Goal: Task Accomplishment & Management: Use online tool/utility

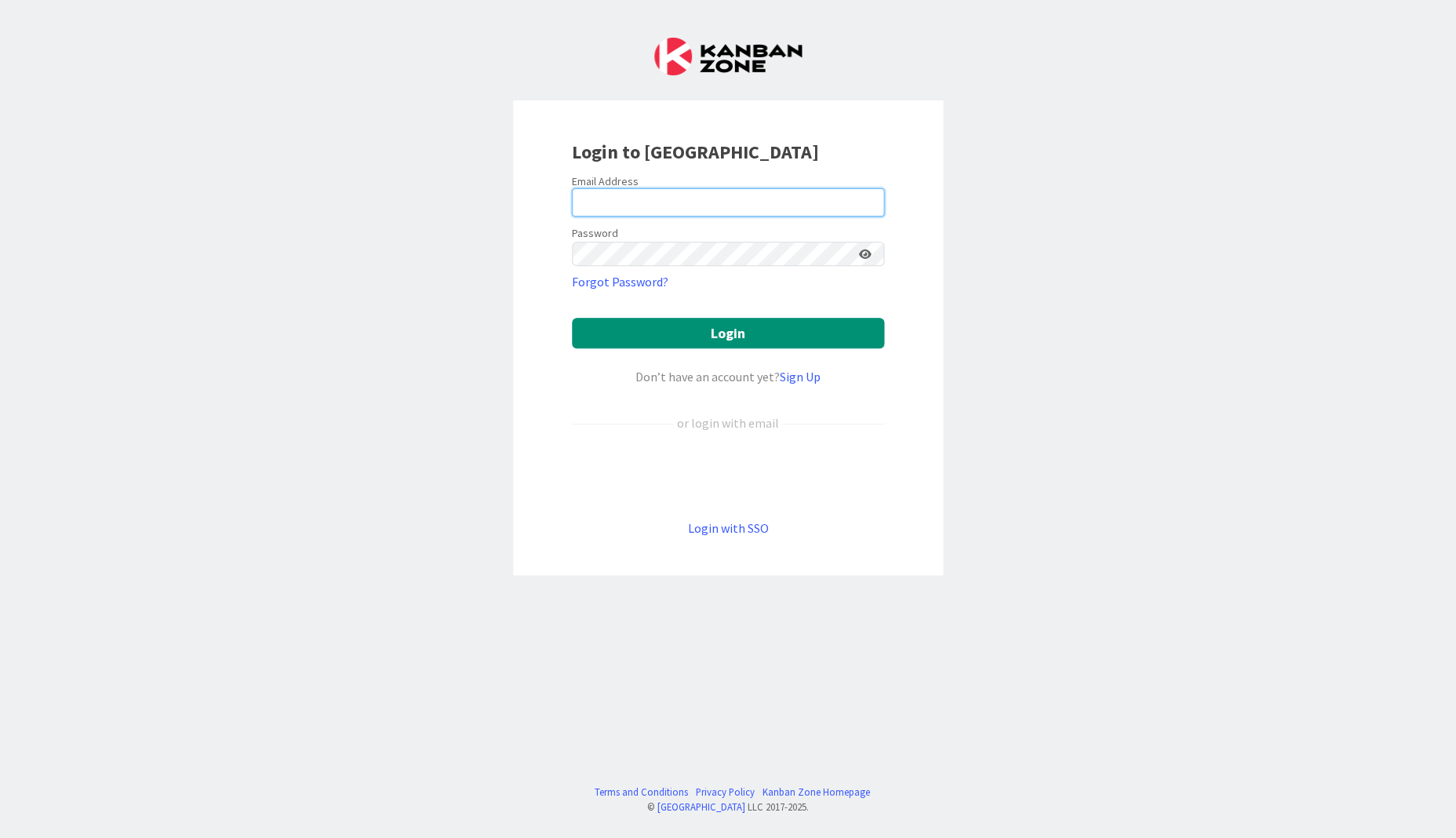
click at [0, 837] on com-1password-button at bounding box center [0, 838] width 0 height 0
click at [821, 191] on input "email" at bounding box center [727, 202] width 312 height 28
click at [756, 192] on input "email" at bounding box center [727, 202] width 312 height 28
click at [0, 837] on com-1password-button at bounding box center [0, 838] width 0 height 0
click at [729, 206] on form "Email Address Password Forgot Password? Login Don’t have an account yet? Sign U…" at bounding box center [727, 356] width 312 height 364
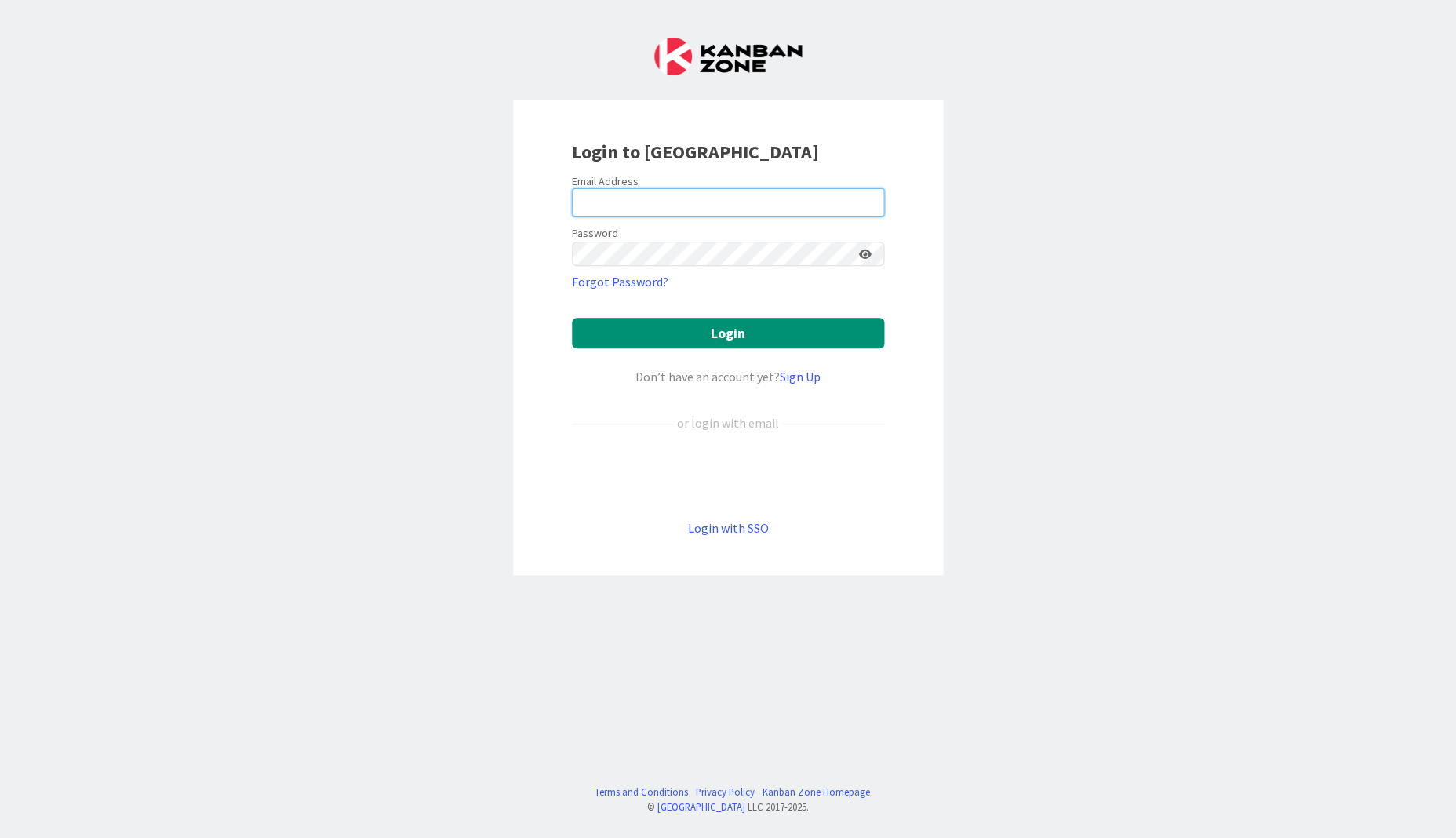
click at [722, 198] on input "email" at bounding box center [727, 202] width 312 height 28
type input "juhani.snellman@pandia.fi"
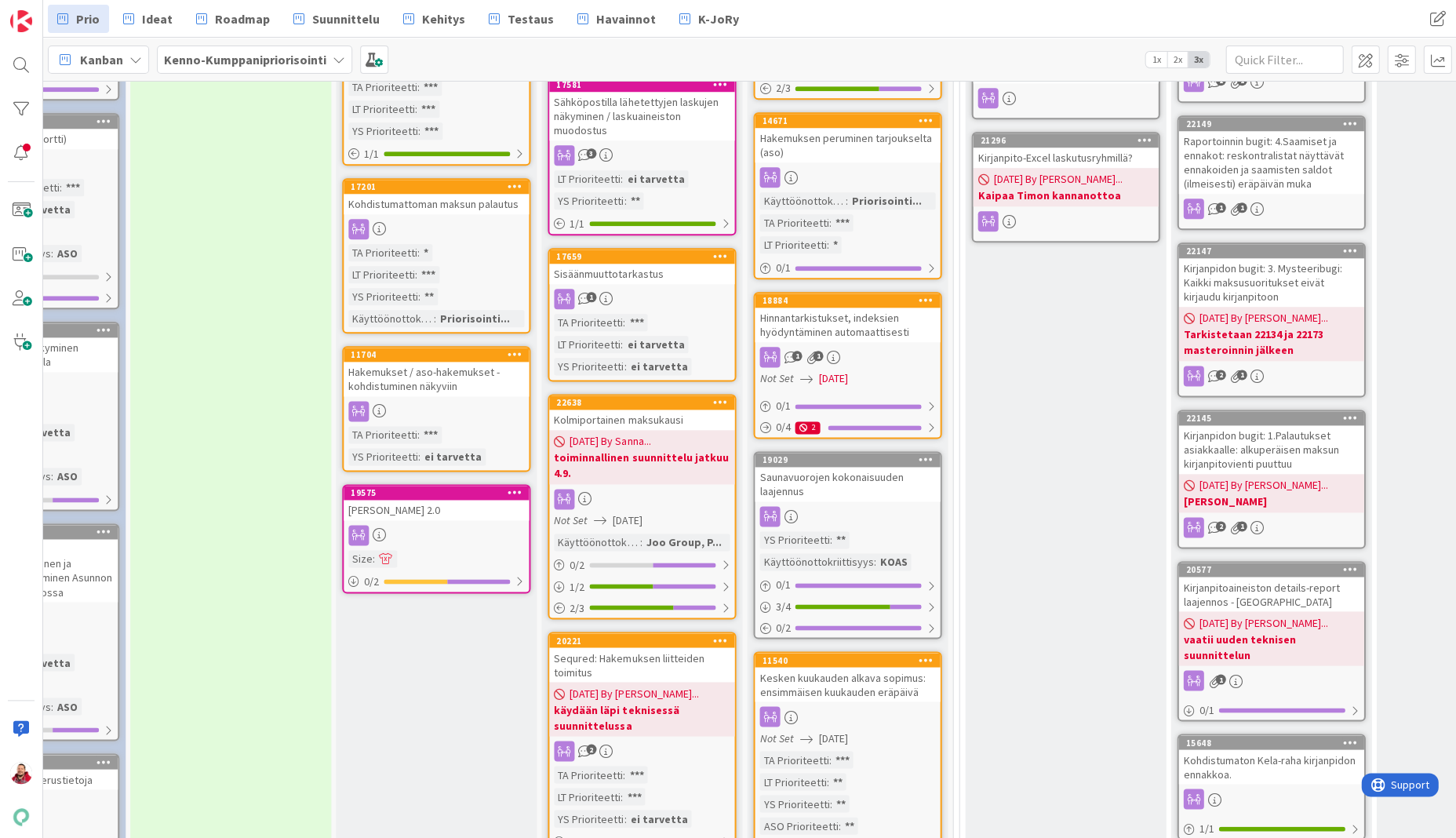
scroll to position [439, 329]
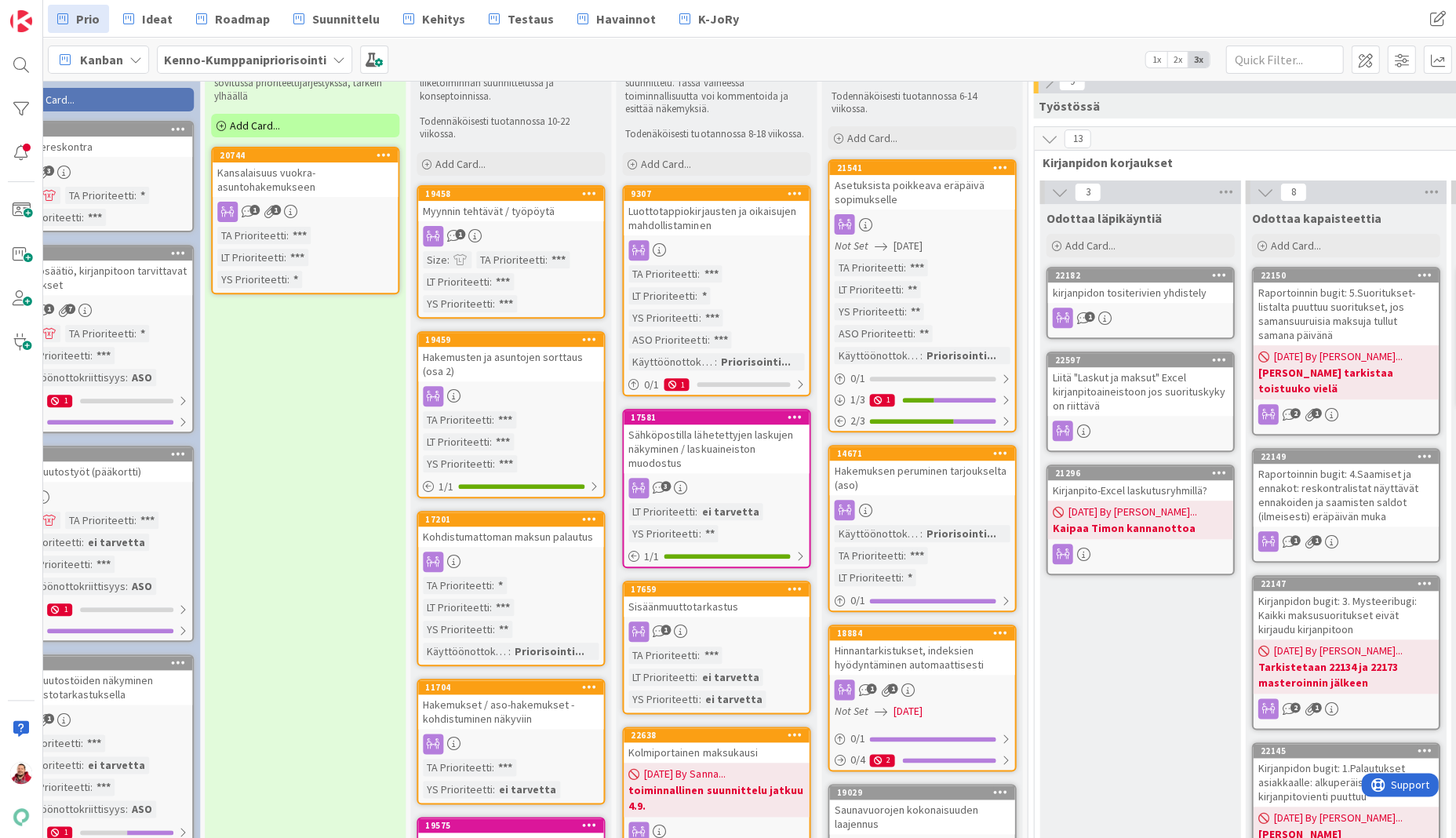
scroll to position [235, 254]
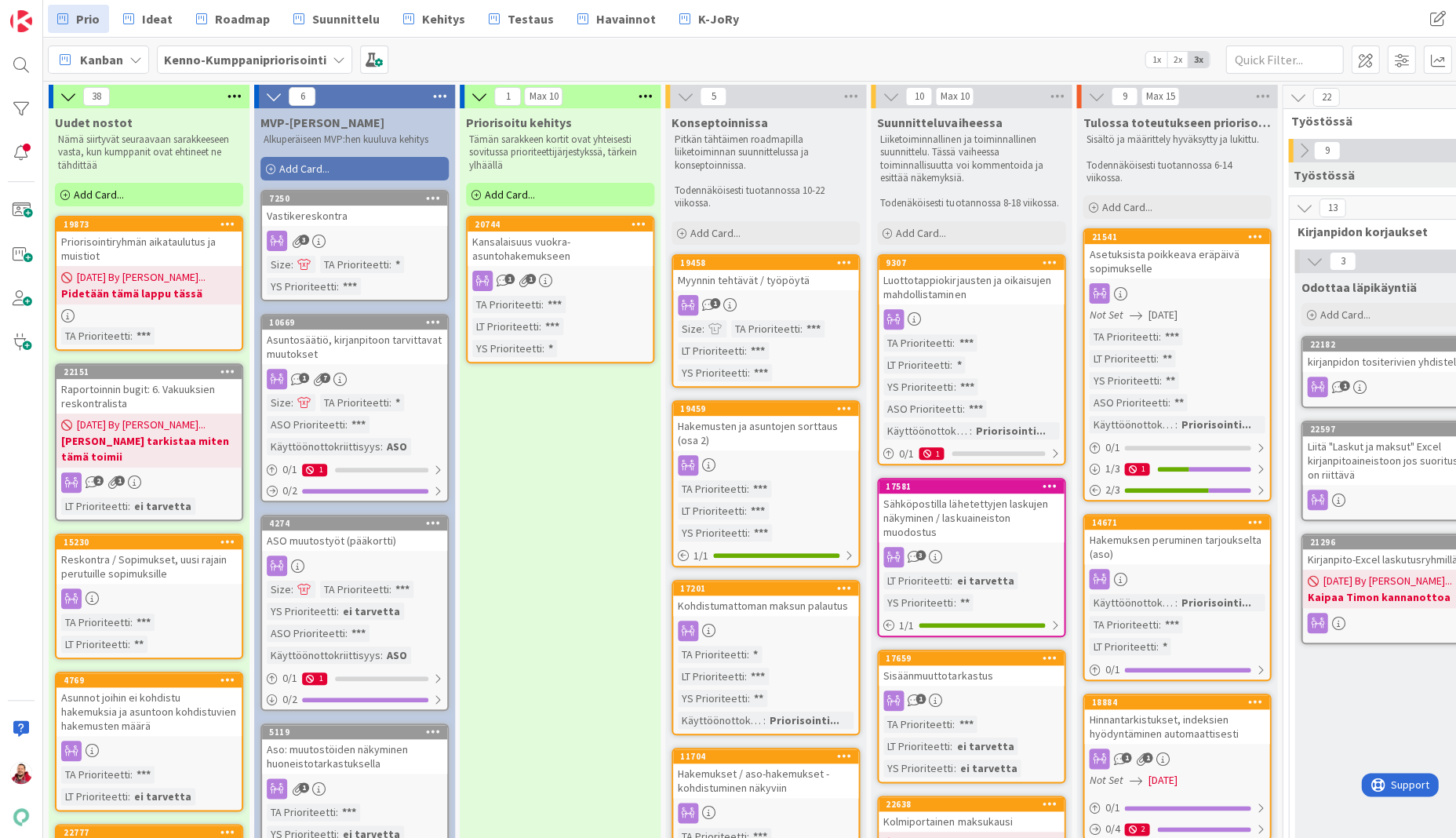
scroll to position [0, 0]
click at [28, 339] on span at bounding box center [21, 342] width 32 height 32
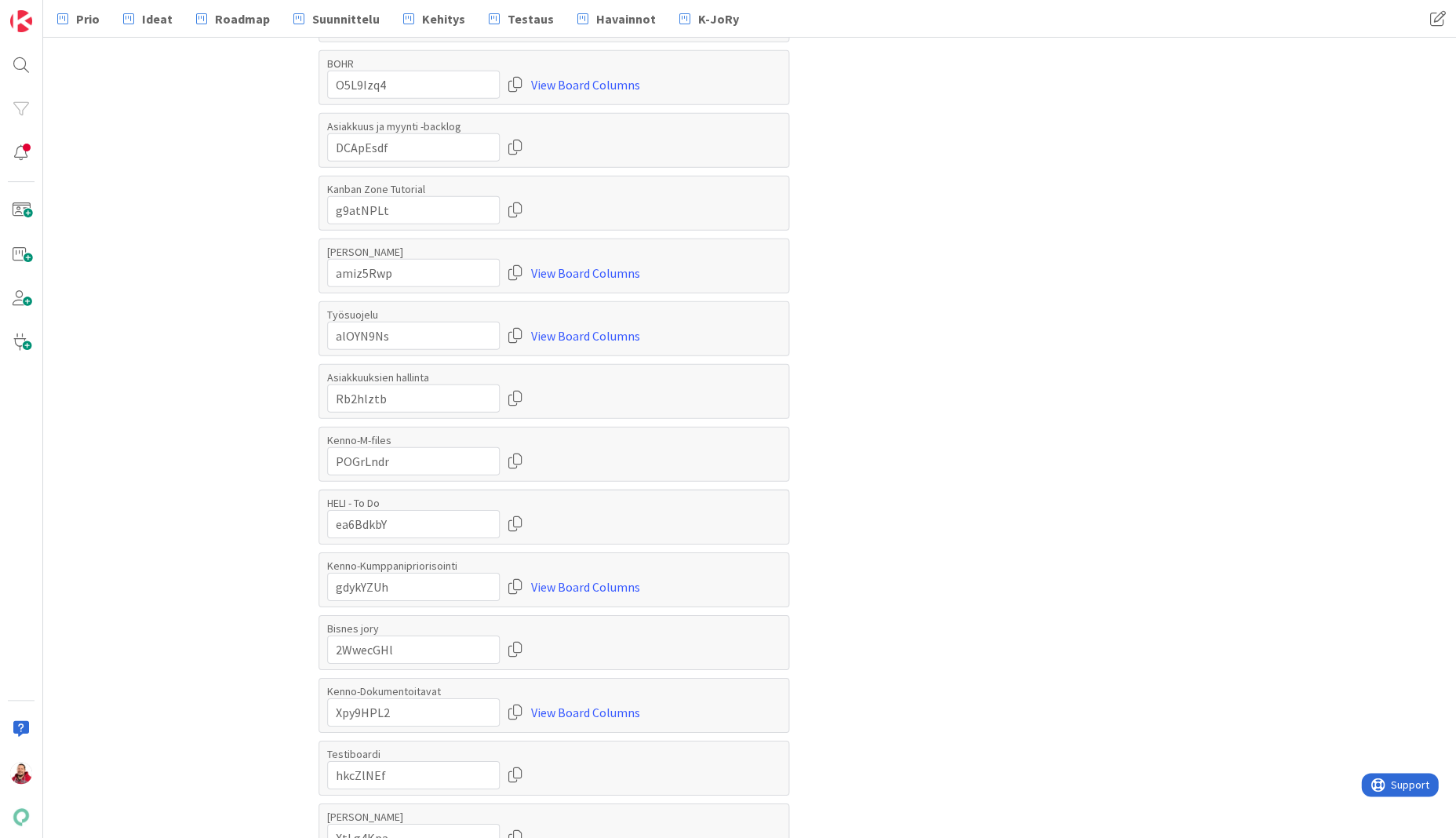
scroll to position [1175, 0]
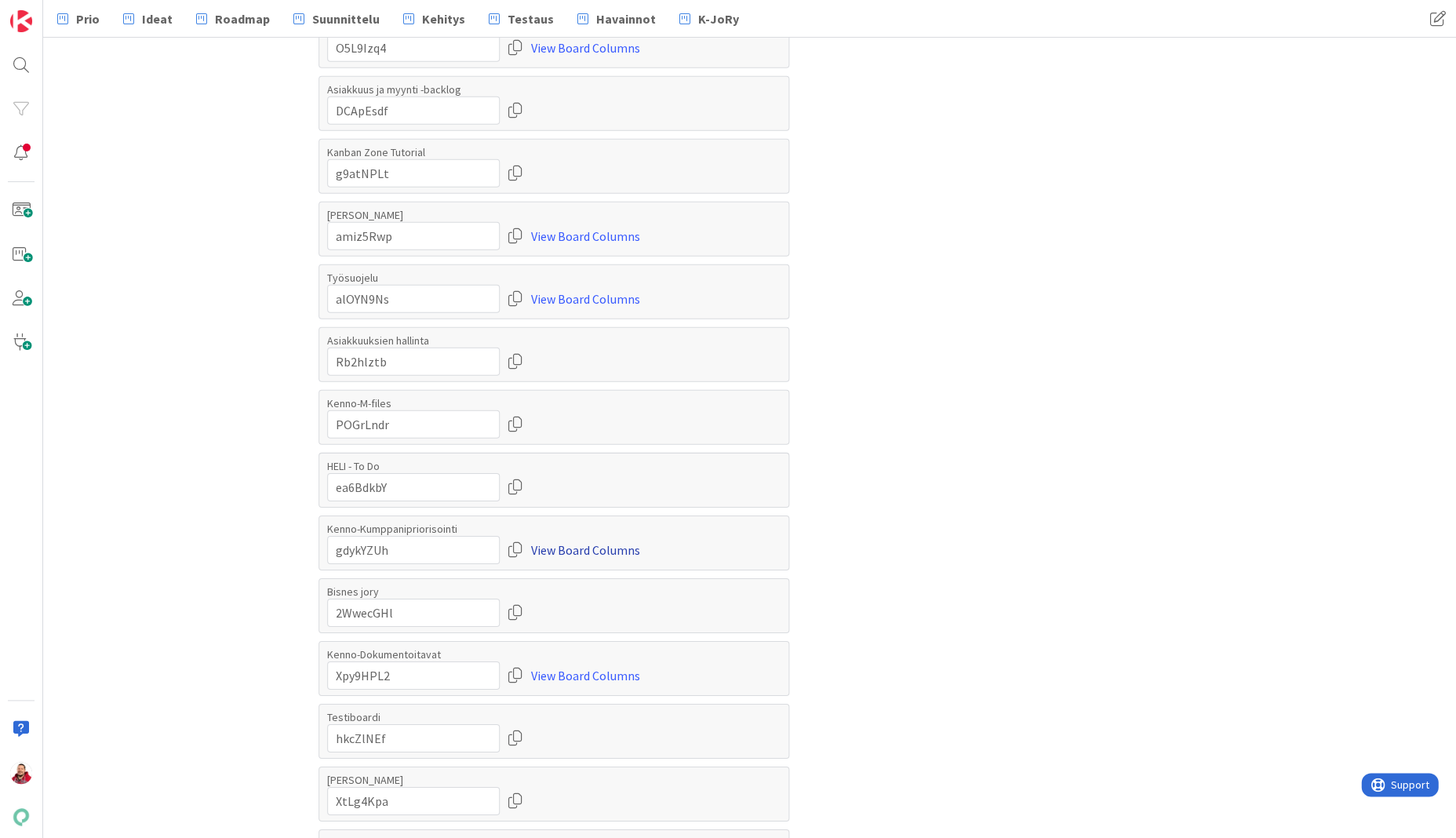
click at [595, 536] on link "View Board Columns" at bounding box center [585, 550] width 109 height 28
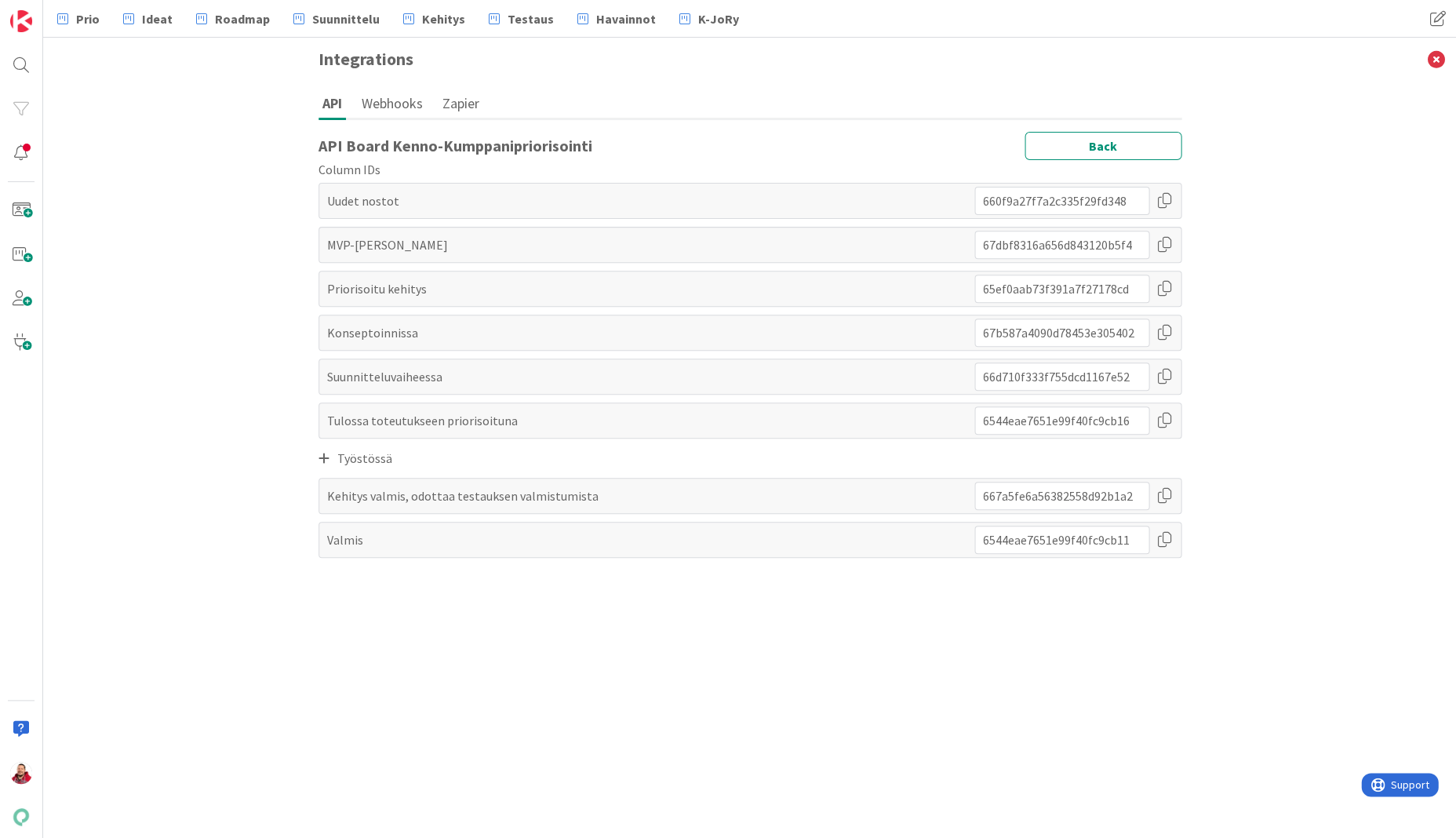
click at [1164, 319] on div at bounding box center [1164, 333] width 16 height 28
click at [1171, 363] on div at bounding box center [1164, 377] width 16 height 28
click at [1166, 406] on div at bounding box center [1164, 420] width 16 height 28
click at [324, 452] on icon at bounding box center [324, 458] width 11 height 12
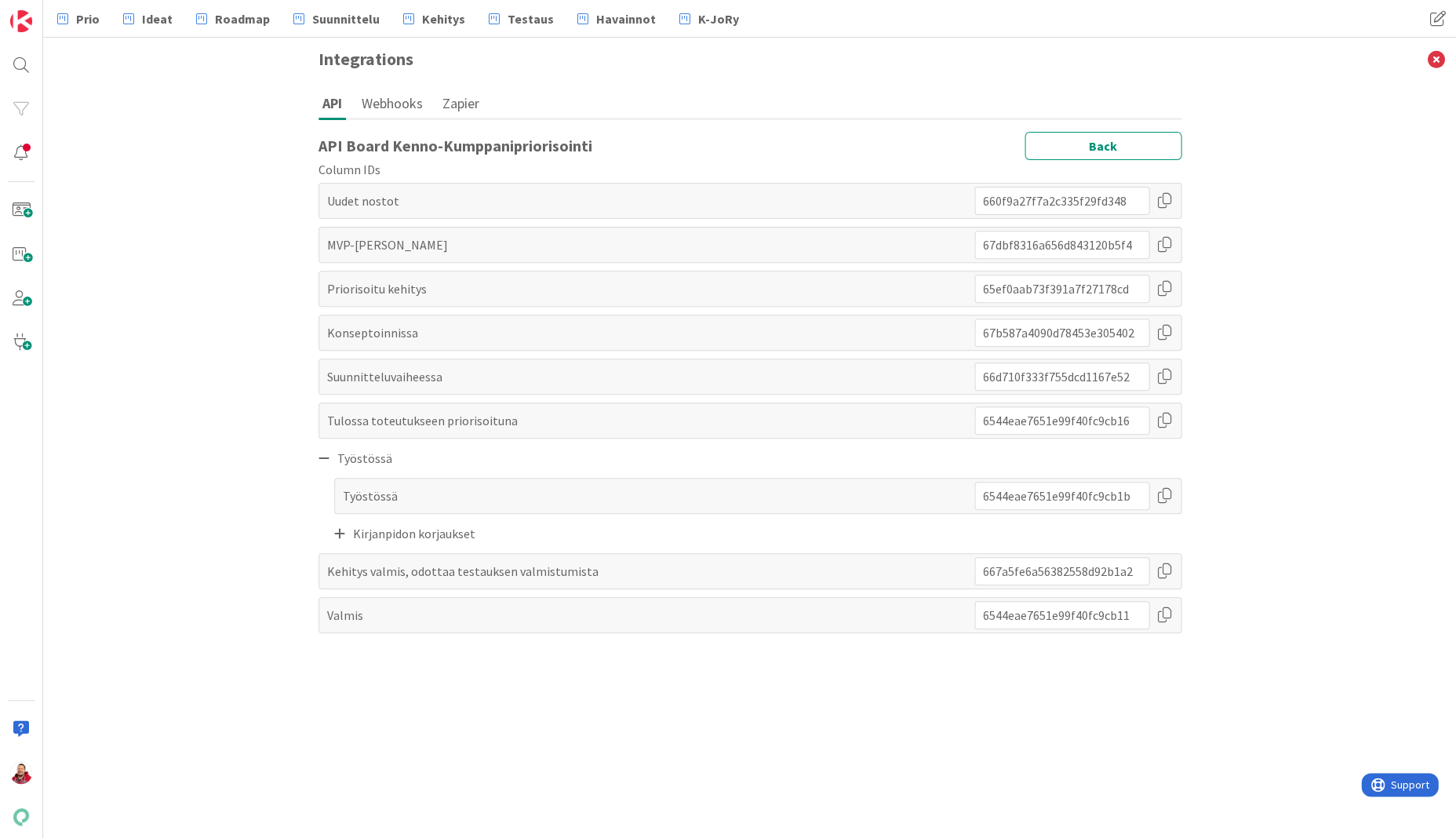
click at [1164, 483] on div at bounding box center [1164, 496] width 16 height 28
click at [1166, 562] on div at bounding box center [1164, 570] width 16 height 28
click at [77, 14] on span "Prio" at bounding box center [88, 19] width 23 height 19
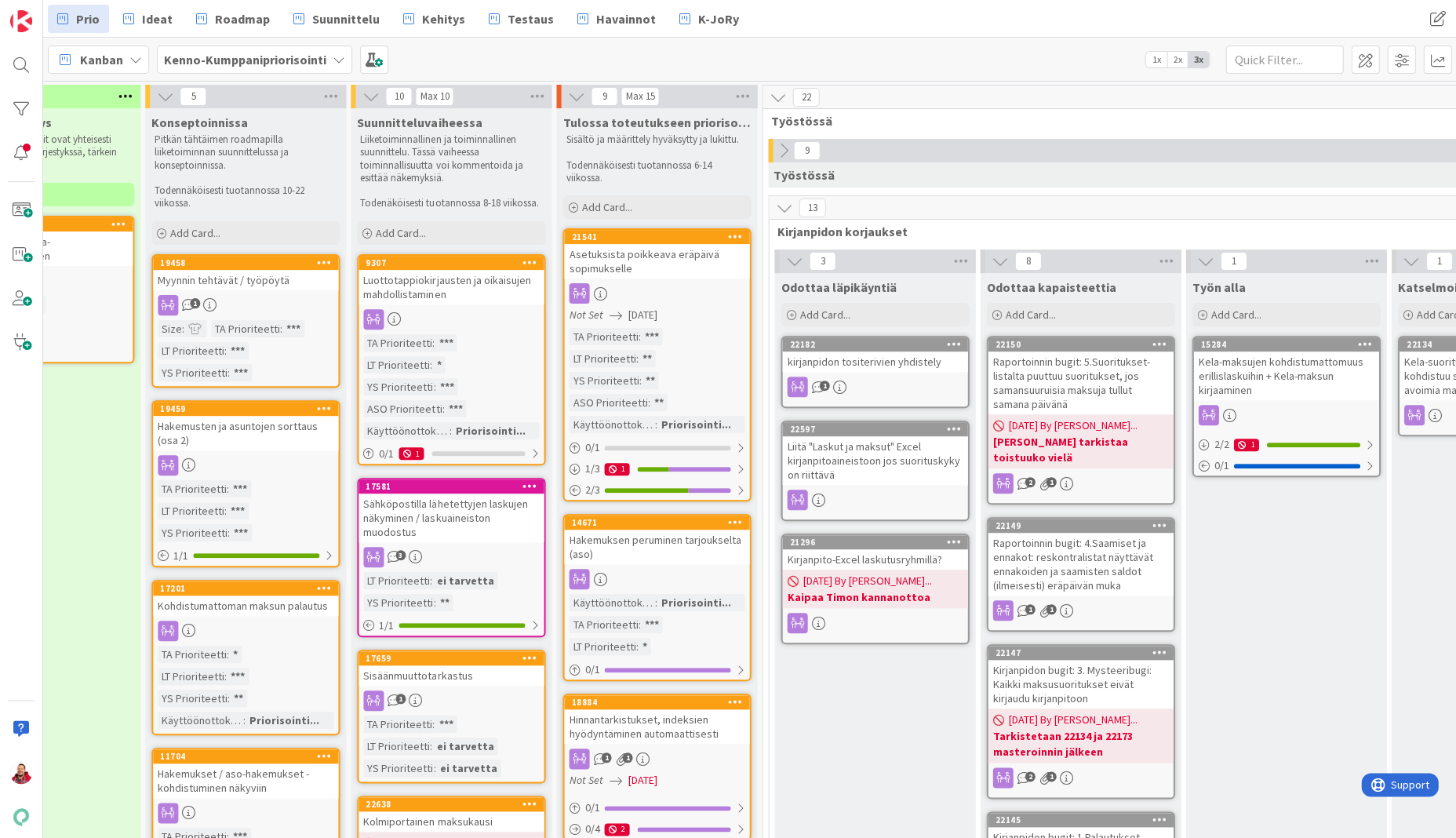
scroll to position [0, 554]
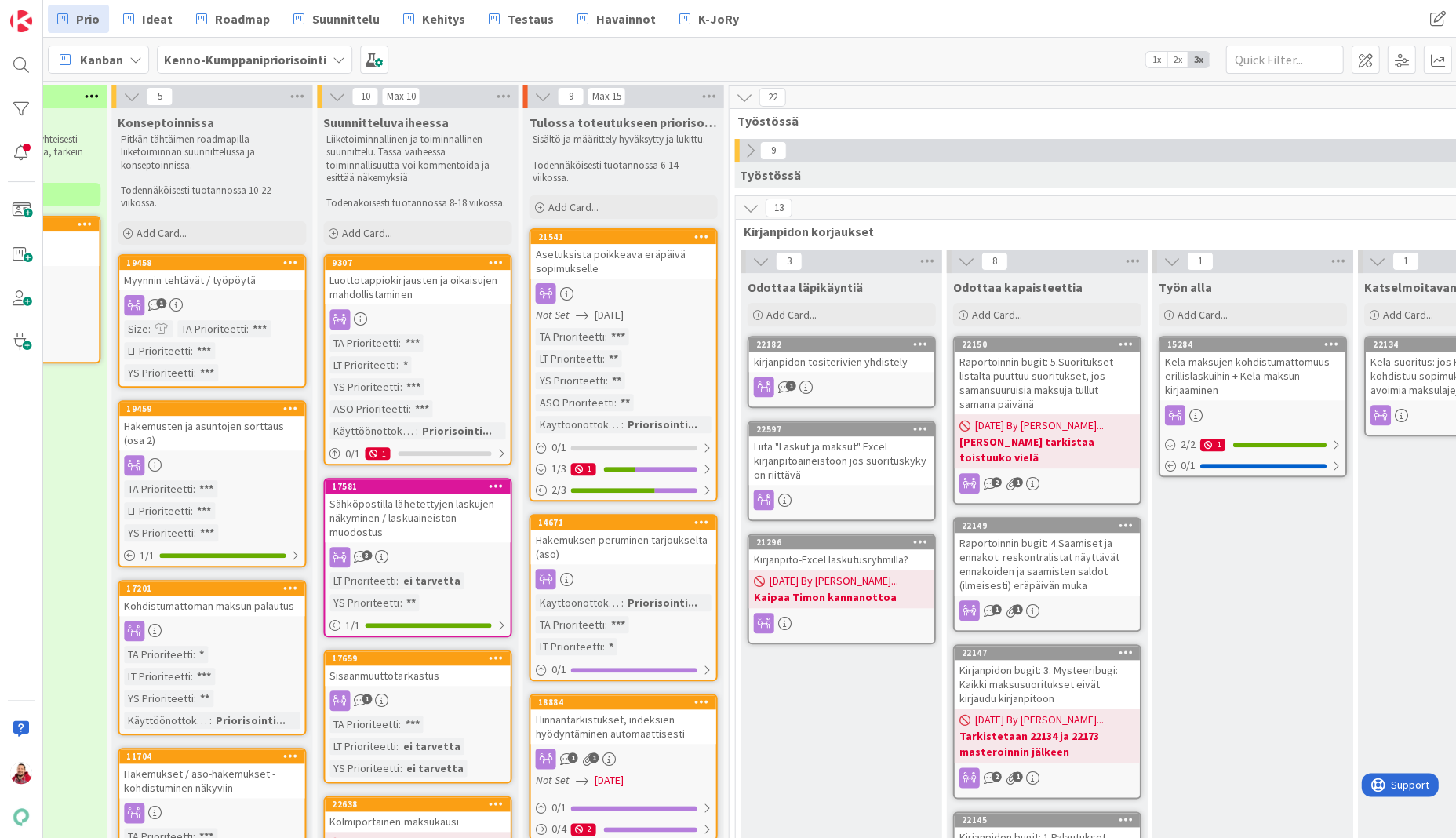
click at [746, 149] on icon at bounding box center [749, 150] width 18 height 18
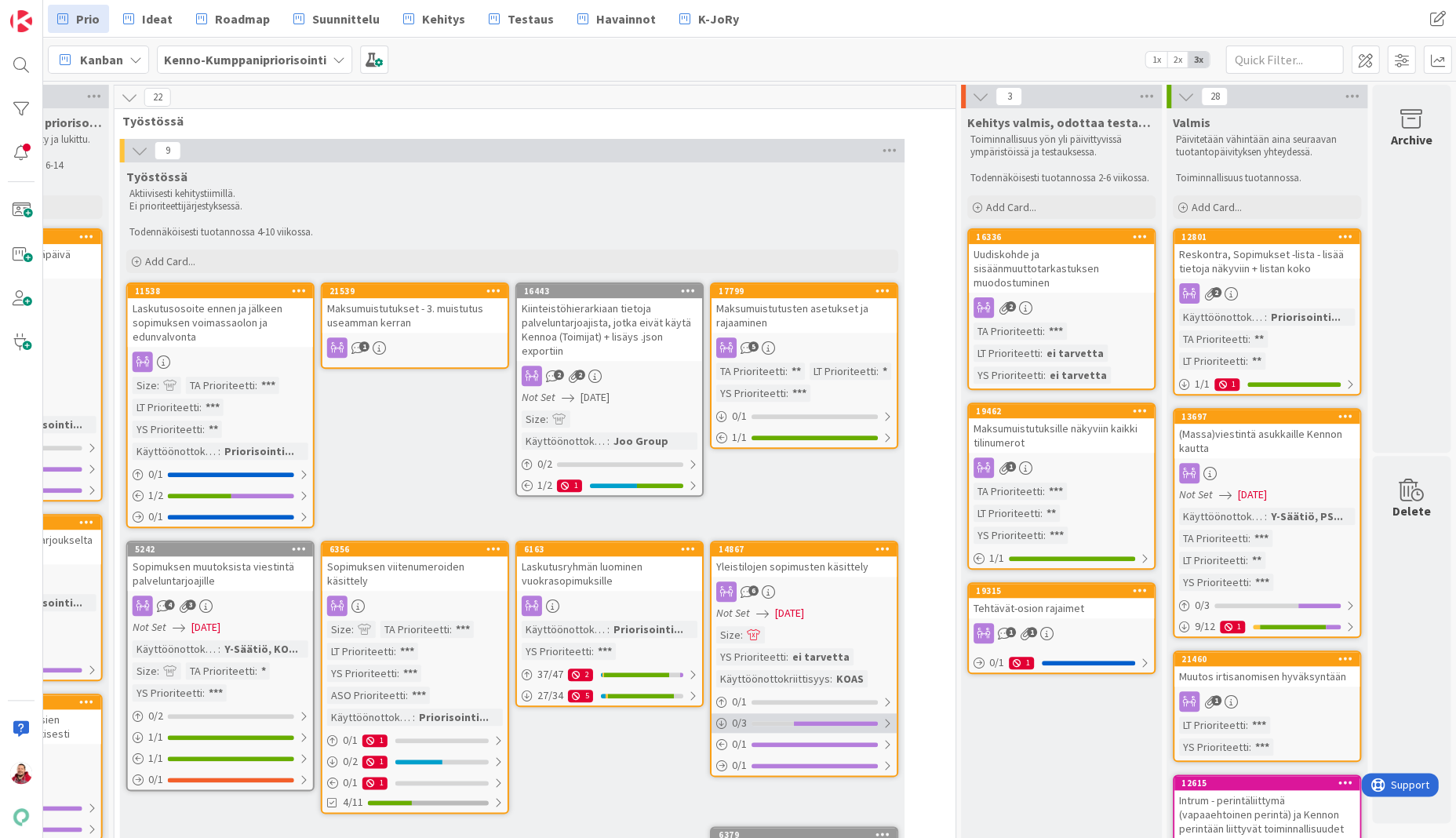
scroll to position [0, 1169]
click at [804, 808] on button "Refresh" at bounding box center [812, 804] width 53 height 21
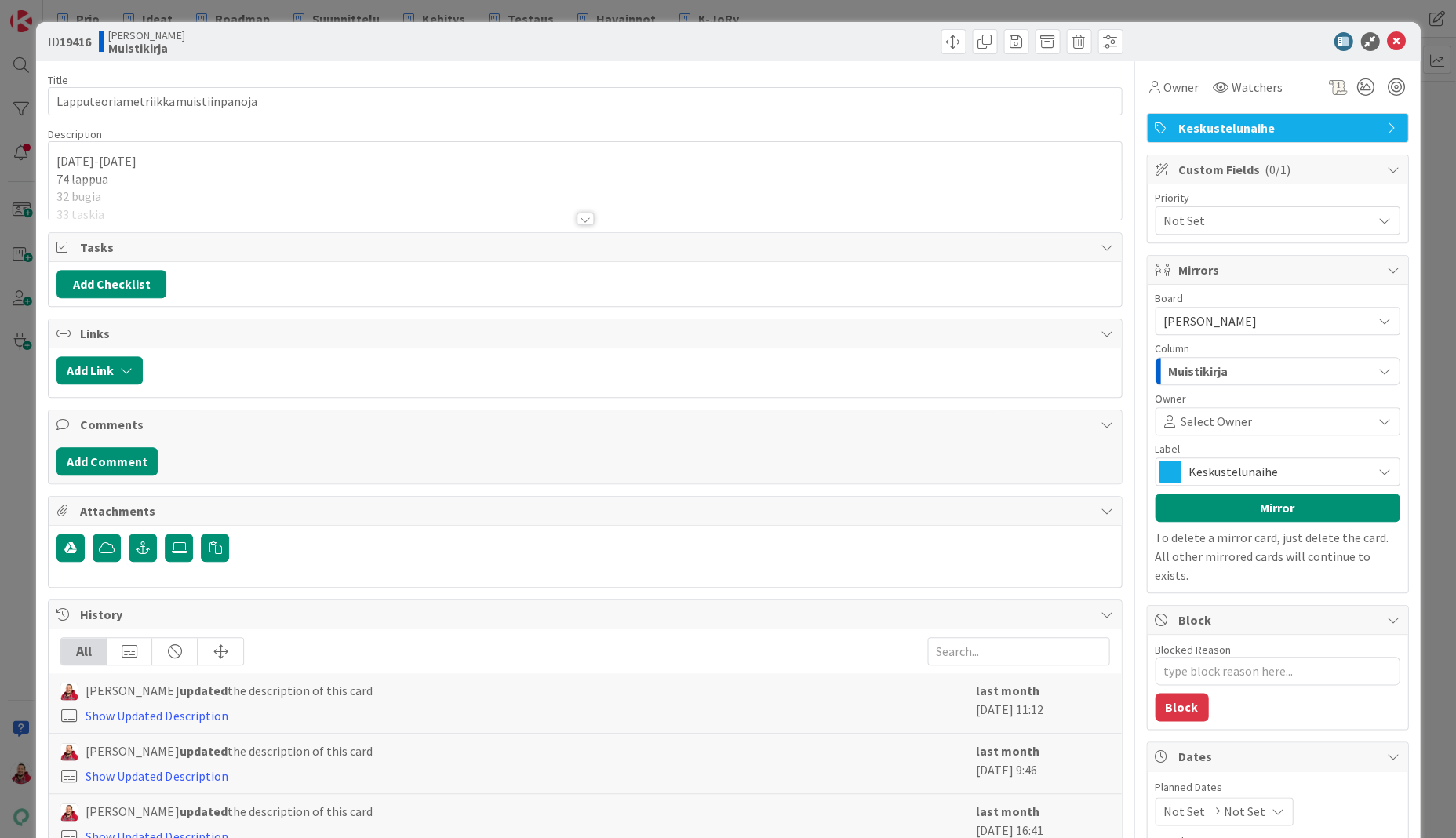
type textarea "x"
click at [348, 171] on p "74 lappua" at bounding box center [584, 179] width 1056 height 18
